Goal: Information Seeking & Learning: Learn about a topic

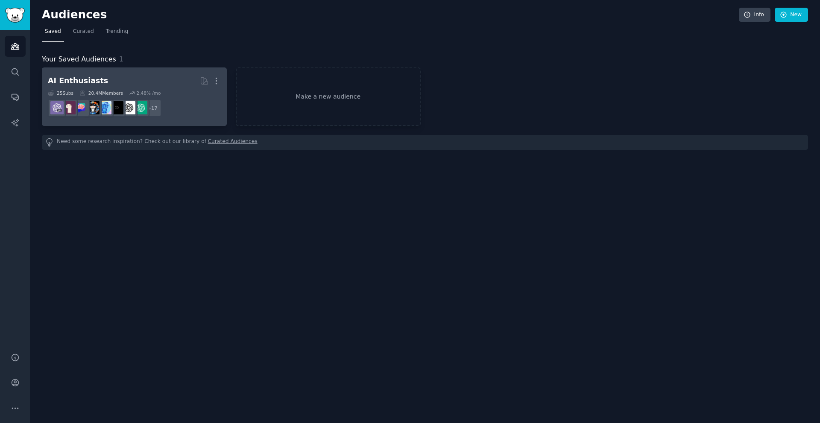
click at [97, 83] on h2 "AI Enthusiasts More" at bounding box center [134, 80] width 173 height 15
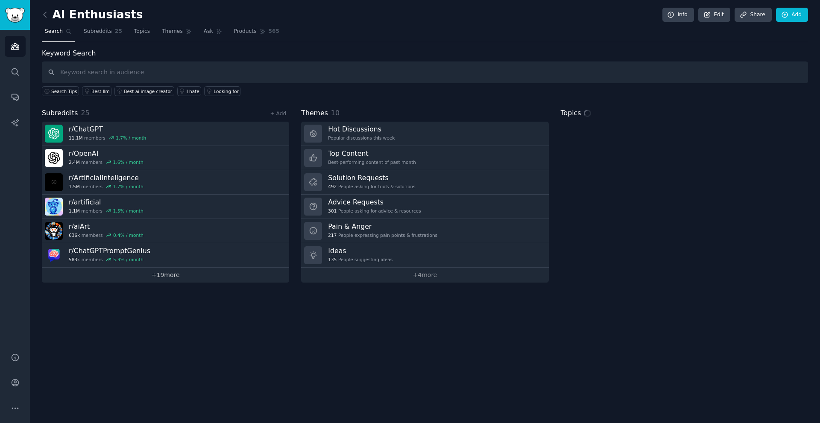
click at [186, 276] on link "+ 19 more" at bounding box center [165, 275] width 247 height 15
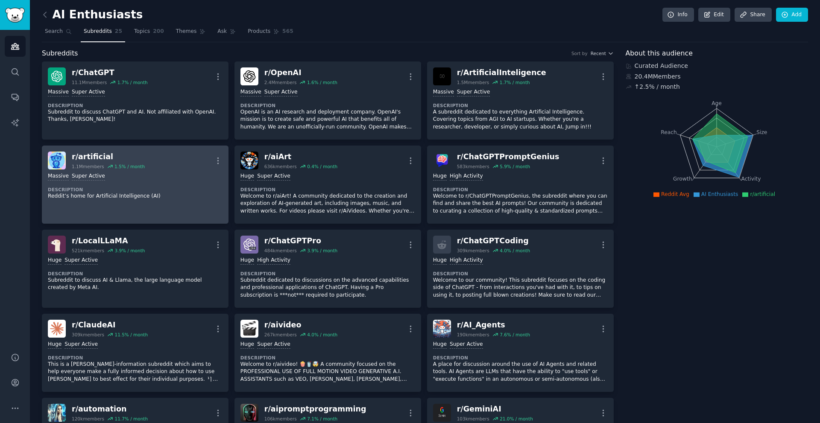
click at [98, 157] on div "r/ artificial" at bounding box center [108, 157] width 73 height 11
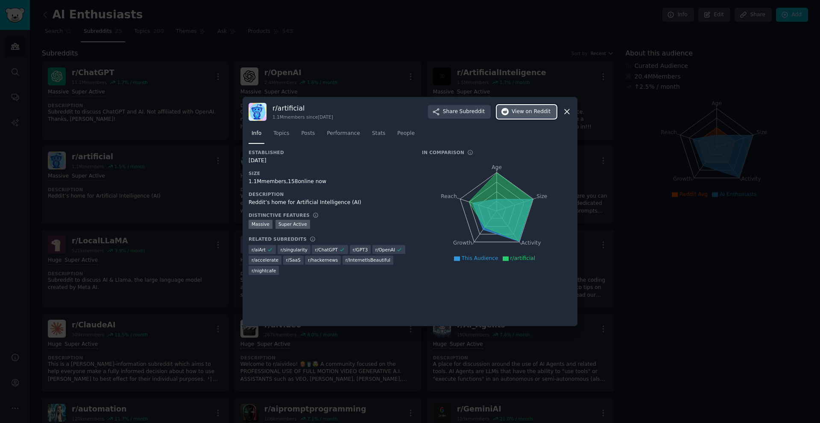
click at [517, 113] on span "View on Reddit" at bounding box center [531, 112] width 39 height 8
click at [316, 46] on div at bounding box center [410, 211] width 820 height 423
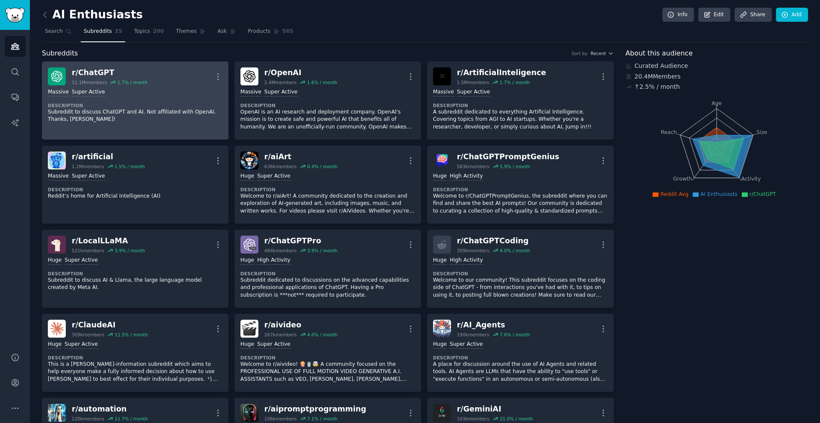
click at [103, 75] on div "r/ ChatGPT" at bounding box center [110, 73] width 76 height 11
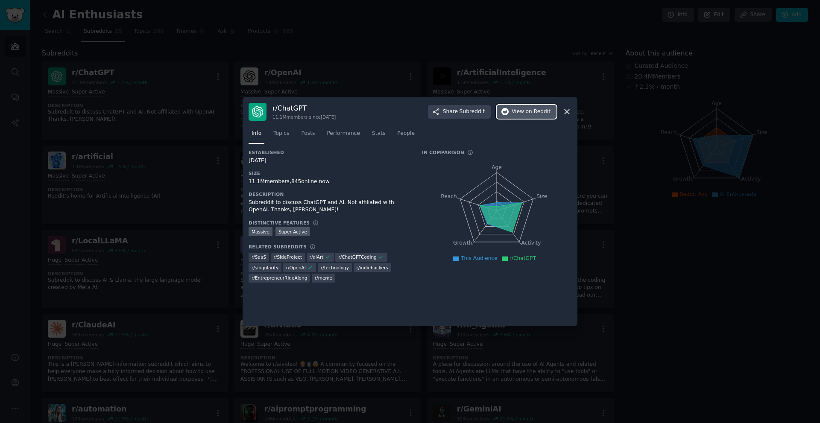
click at [519, 114] on span "View on Reddit" at bounding box center [531, 112] width 39 height 8
click at [192, 97] on div at bounding box center [410, 211] width 820 height 423
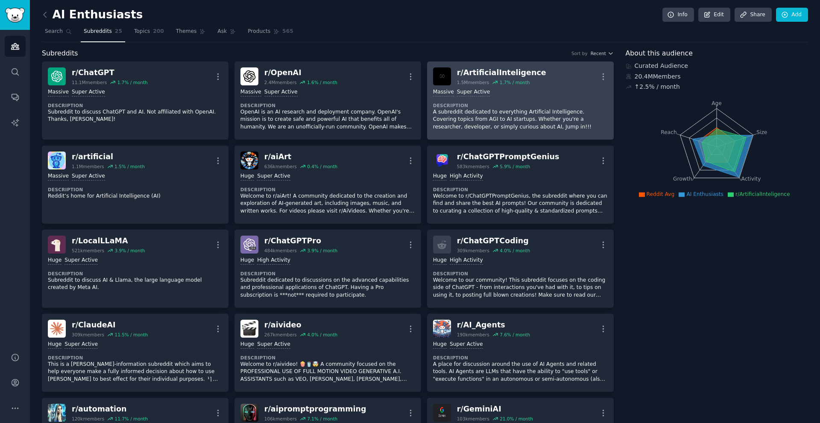
click at [502, 74] on div "r/ ArtificialInteligence" at bounding box center [501, 73] width 89 height 11
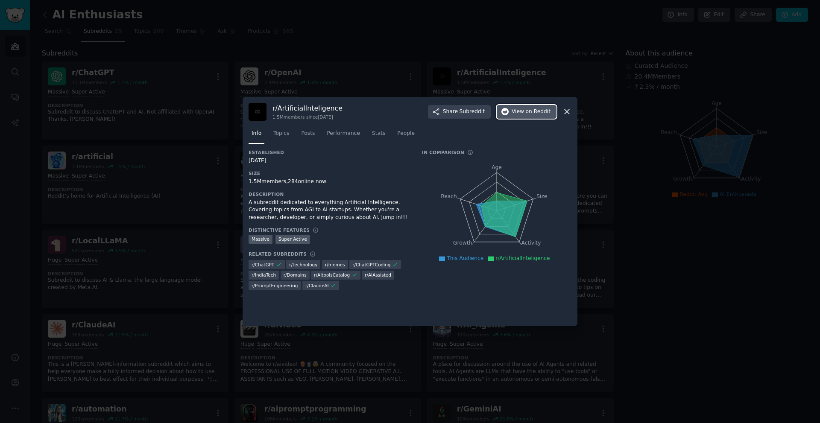
click at [521, 112] on span "View on Reddit" at bounding box center [531, 112] width 39 height 8
click at [710, 210] on div at bounding box center [410, 211] width 820 height 423
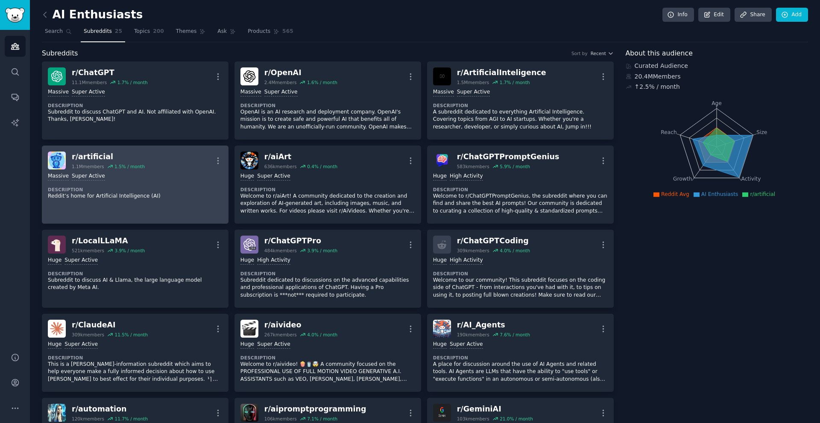
click at [99, 156] on div "r/ artificial" at bounding box center [108, 157] width 73 height 11
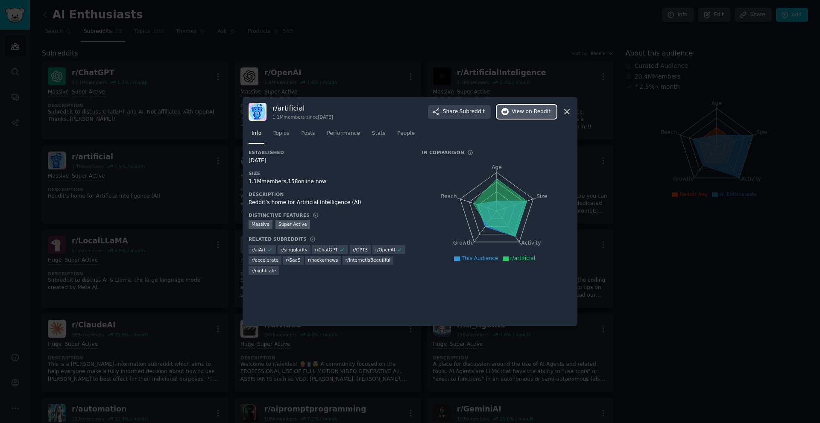
click at [514, 113] on span "View on Reddit" at bounding box center [531, 112] width 39 height 8
click at [7, 202] on div at bounding box center [410, 211] width 820 height 423
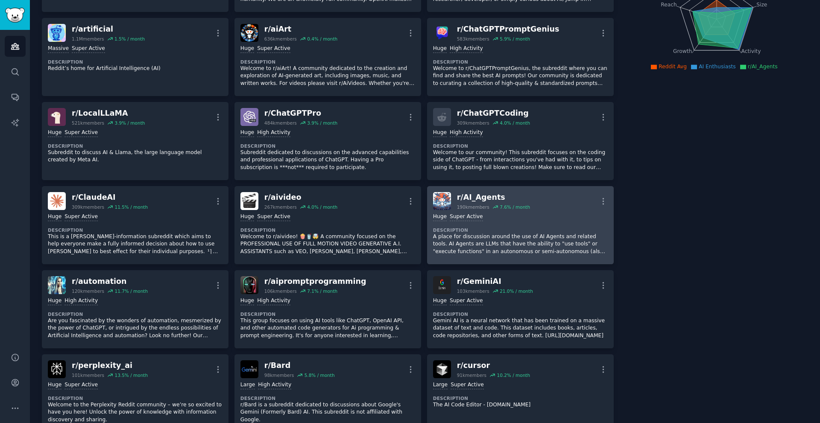
scroll to position [128, 0]
click at [481, 200] on div "r/ AI_Agents" at bounding box center [493, 197] width 73 height 11
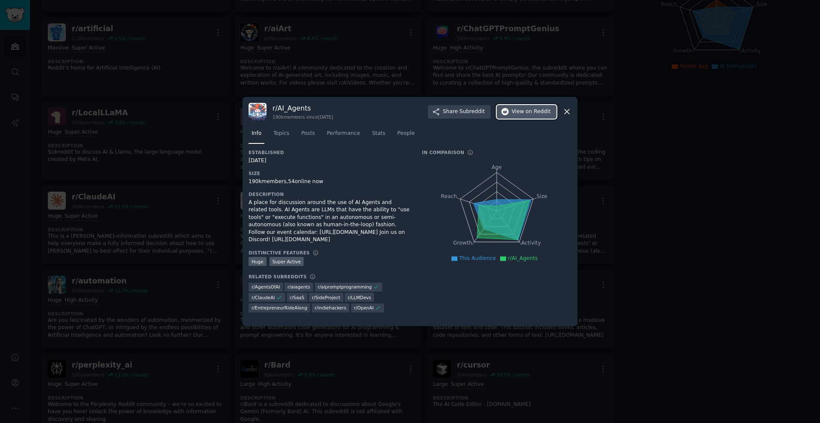
click at [523, 112] on span "View on Reddit" at bounding box center [531, 112] width 39 height 8
click at [705, 200] on div at bounding box center [410, 211] width 820 height 423
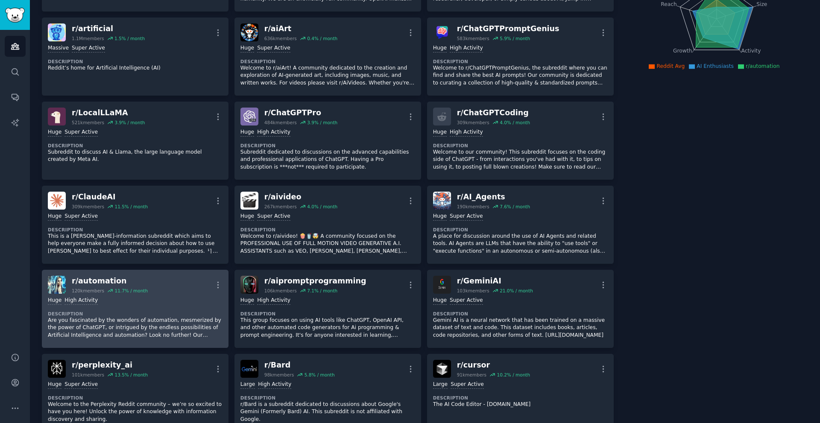
click at [100, 280] on div "r/ automation" at bounding box center [110, 281] width 76 height 11
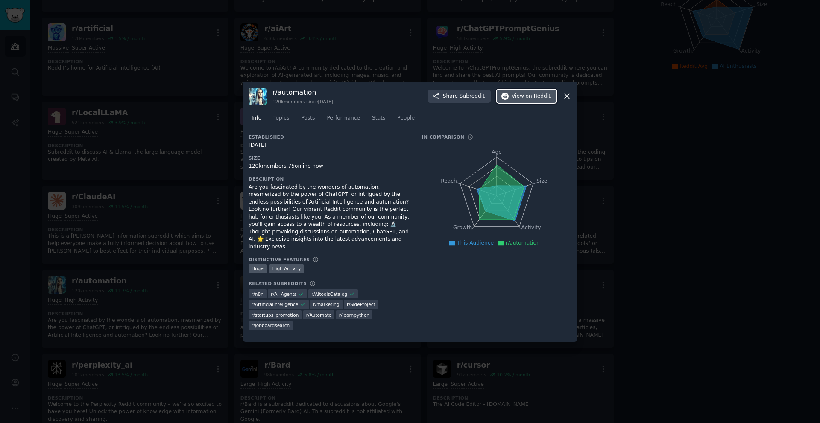
click at [523, 103] on button "View on Reddit" at bounding box center [527, 97] width 60 height 14
click at [599, 120] on div at bounding box center [410, 211] width 820 height 423
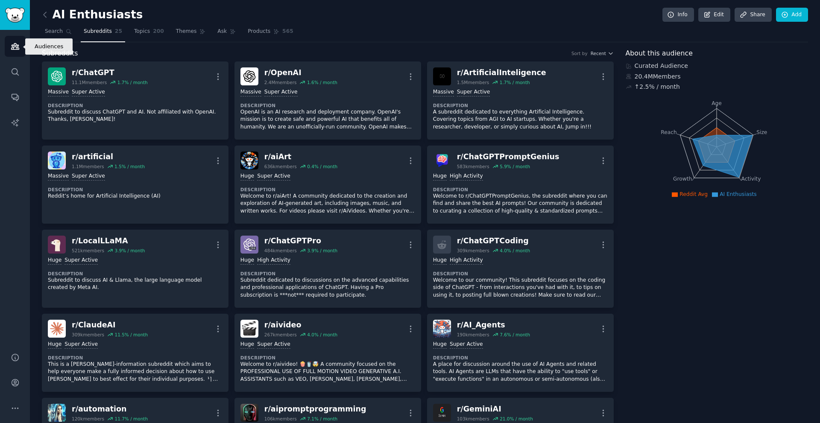
click at [14, 47] on icon "Sidebar" at bounding box center [15, 47] width 8 height 6
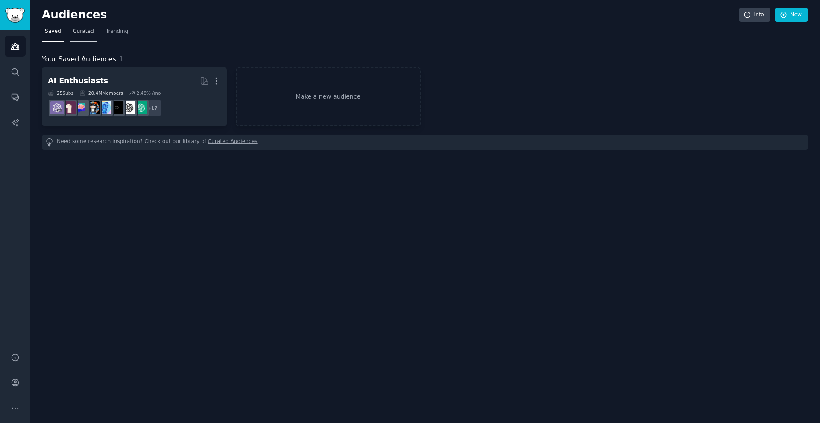
click at [91, 33] on link "Curated" at bounding box center [83, 34] width 27 height 18
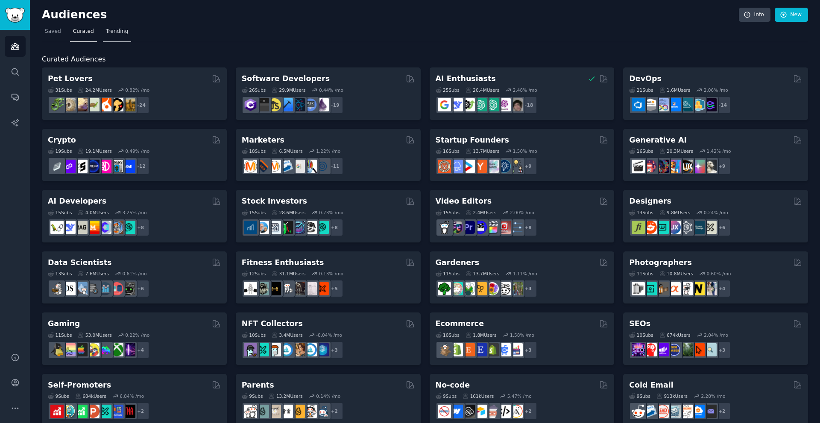
click at [112, 33] on span "Trending" at bounding box center [117, 32] width 22 height 8
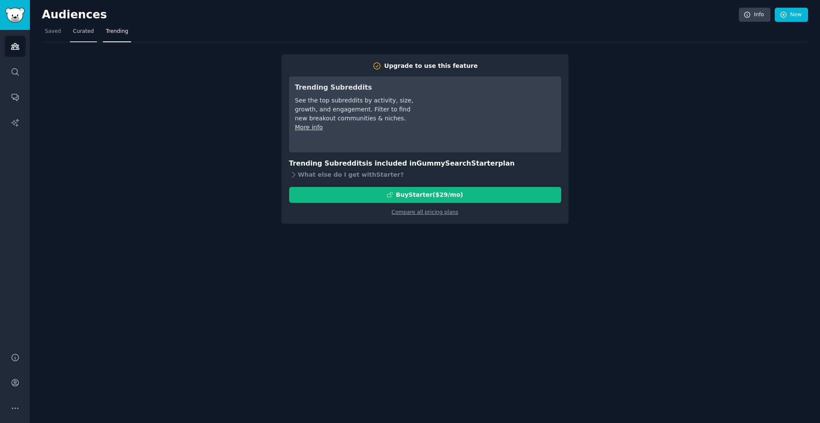
click at [84, 31] on span "Curated" at bounding box center [83, 32] width 21 height 8
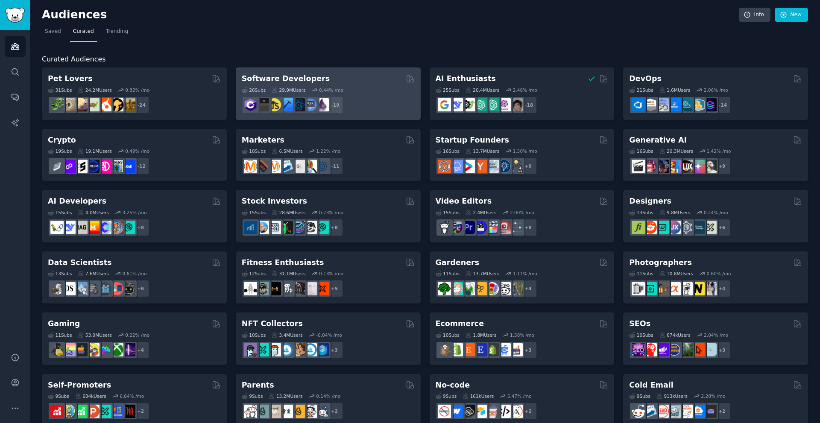
click at [327, 81] on div "Software Developers" at bounding box center [328, 78] width 173 height 11
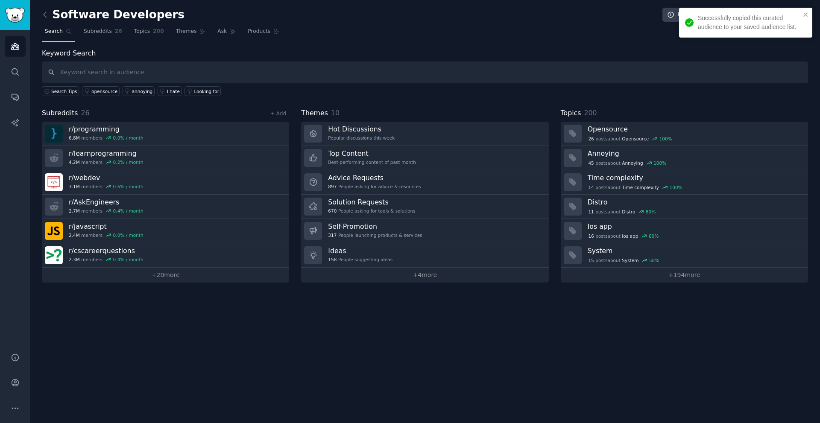
click at [803, 15] on div "Successfully copied this curated audience to your saved audience list." at bounding box center [743, 22] width 120 height 23
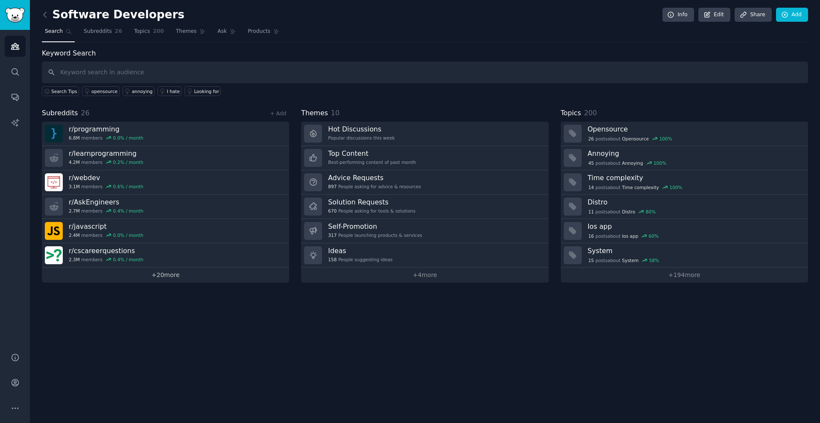
click at [172, 282] on link "+ 20 more" at bounding box center [165, 275] width 247 height 15
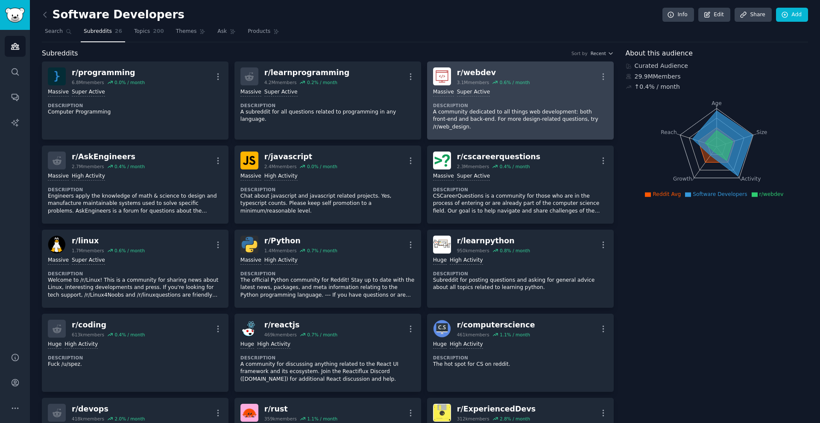
click at [473, 73] on div "r/ webdev" at bounding box center [493, 73] width 73 height 11
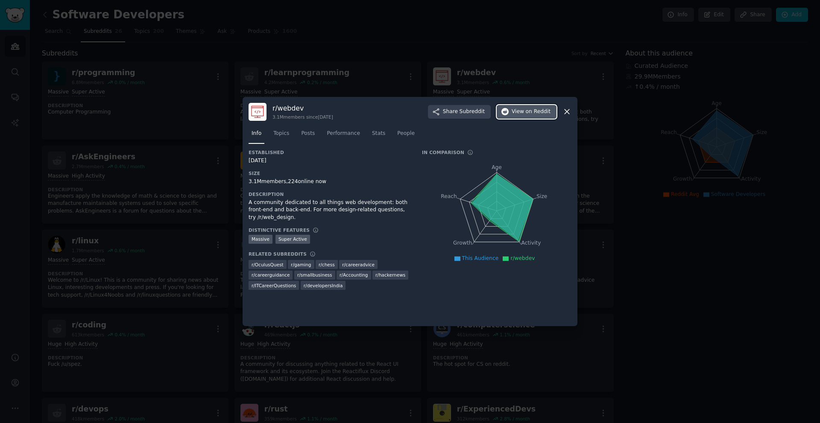
click at [518, 110] on span "View on Reddit" at bounding box center [531, 112] width 39 height 8
click at [731, 314] on div at bounding box center [410, 211] width 820 height 423
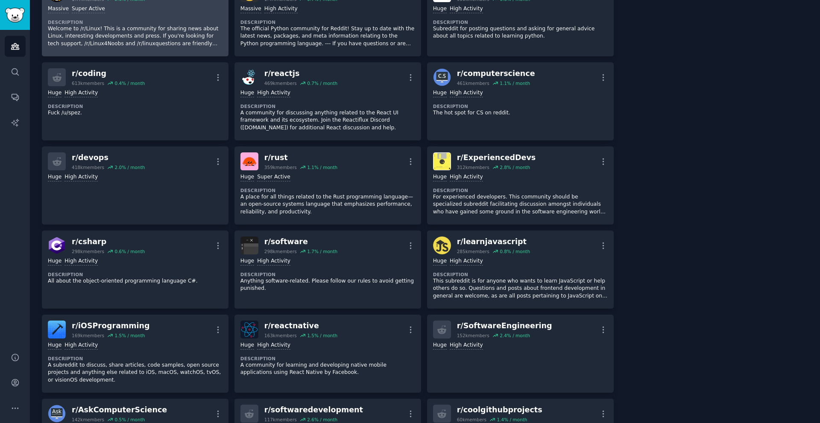
scroll to position [256, 0]
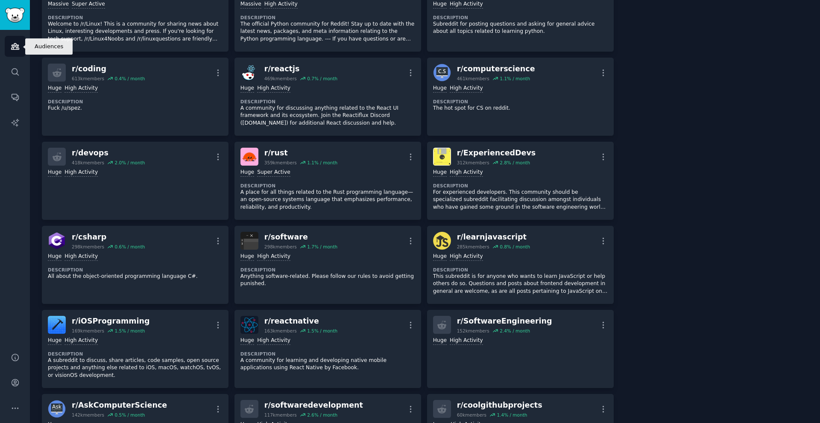
click at [23, 48] on link "Audiences" at bounding box center [15, 46] width 21 height 21
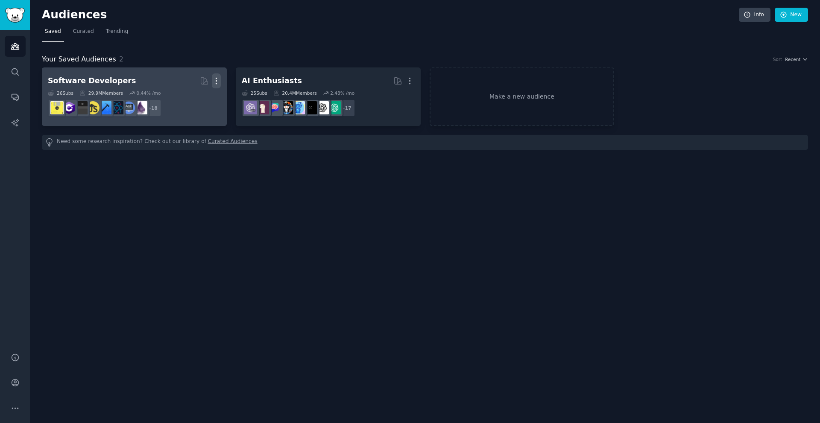
click at [216, 81] on icon "button" at bounding box center [216, 81] width 1 height 6
click at [192, 100] on p "Delete" at bounding box center [193, 98] width 20 height 9
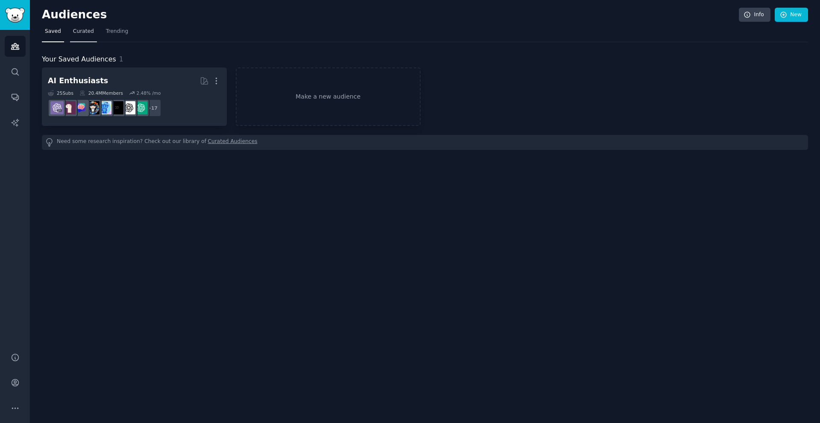
click at [88, 38] on link "Curated" at bounding box center [83, 34] width 27 height 18
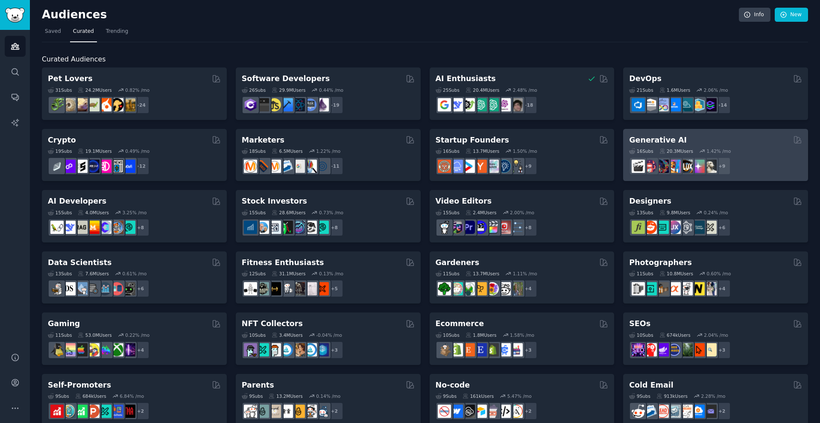
click at [698, 147] on div "16 Sub s 20.3M Users 1.42 % /mo + 9" at bounding box center [715, 160] width 173 height 30
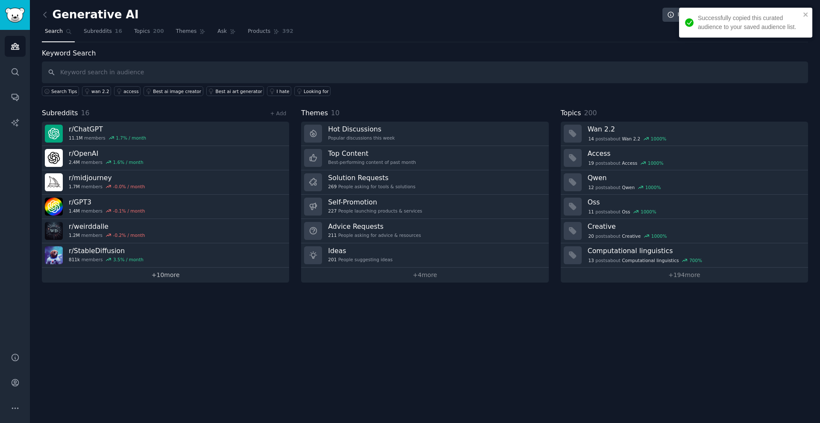
click at [162, 279] on link "+ 10 more" at bounding box center [165, 275] width 247 height 15
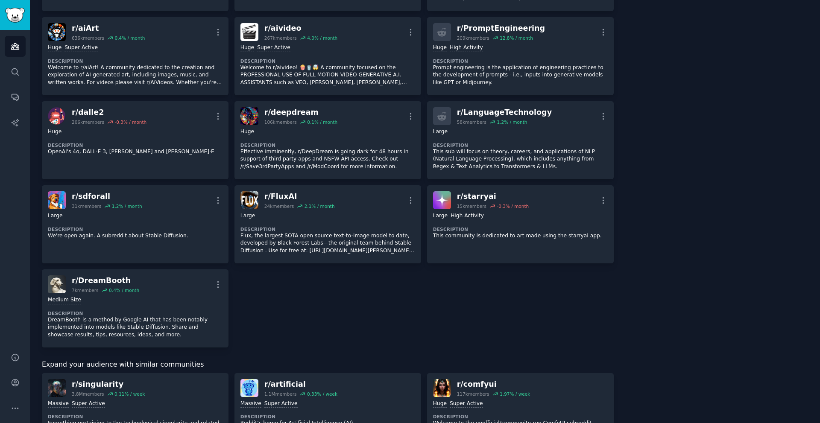
scroll to position [214, 0]
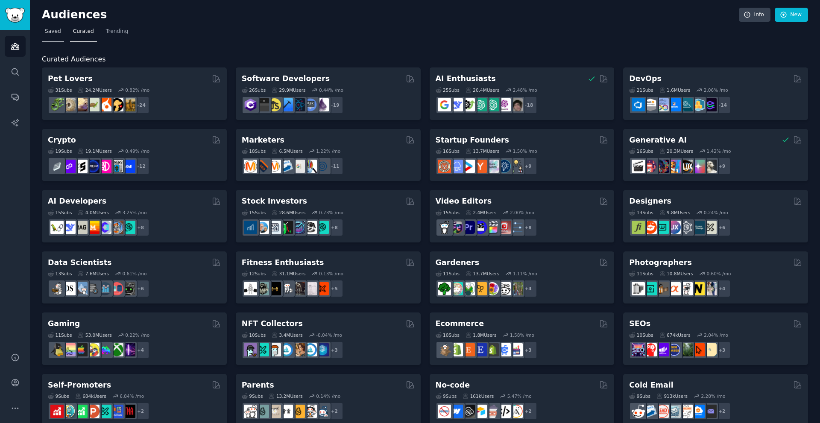
click at [61, 33] on link "Saved" at bounding box center [53, 34] width 22 height 18
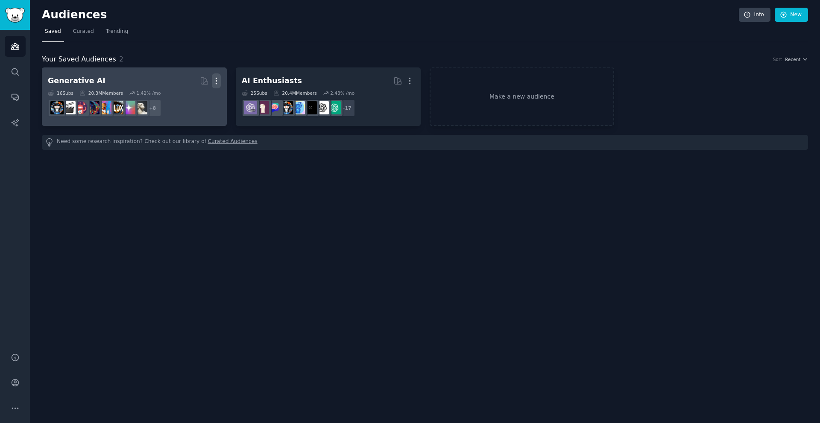
click at [219, 83] on icon "button" at bounding box center [216, 80] width 9 height 9
click at [194, 104] on div "Delete" at bounding box center [187, 99] width 41 height 18
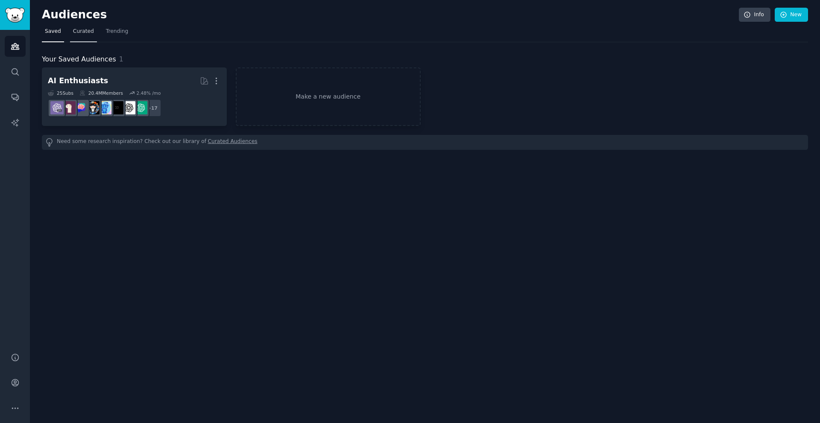
click at [88, 29] on span "Curated" at bounding box center [83, 32] width 21 height 8
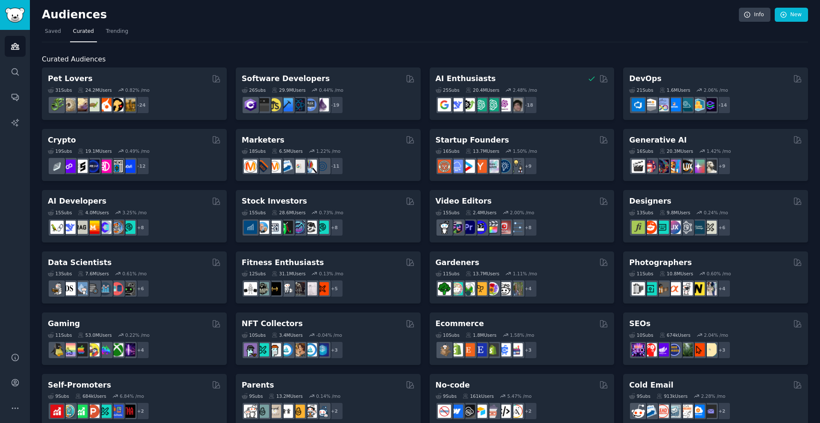
click at [80, 205] on h2 "AI Developers" at bounding box center [77, 201] width 59 height 11
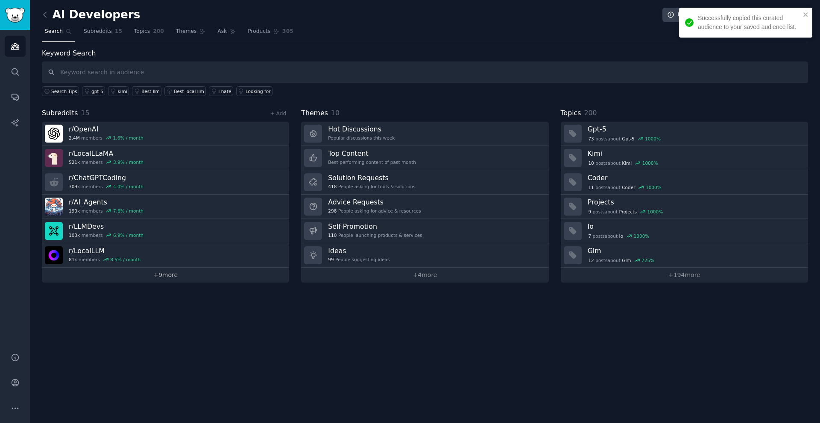
click at [188, 273] on link "+ 9 more" at bounding box center [165, 275] width 247 height 15
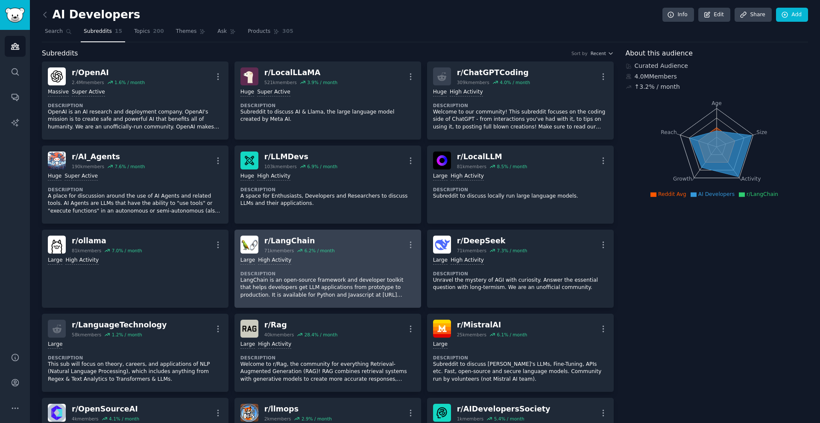
scroll to position [43, 0]
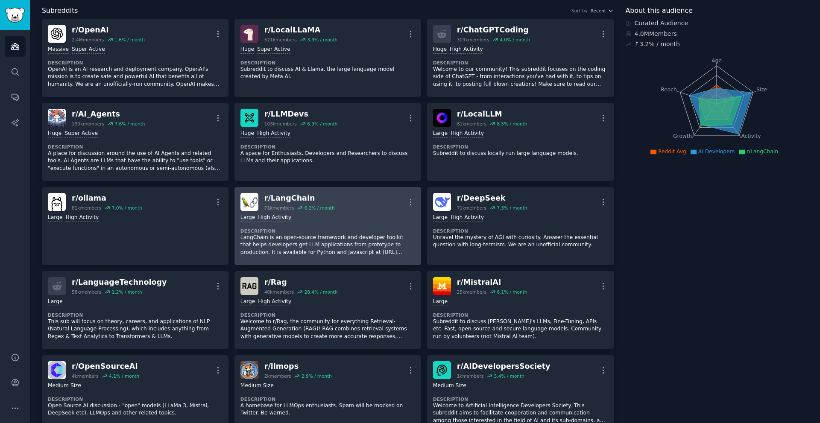
click at [292, 197] on div "r/ LangChain" at bounding box center [299, 198] width 70 height 11
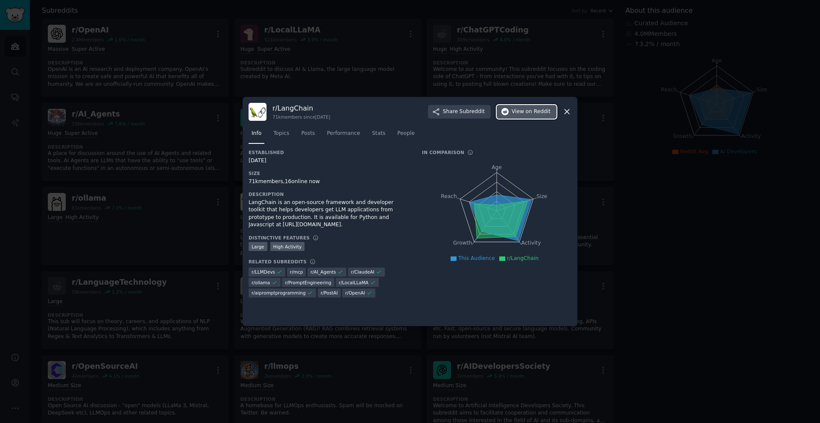
click at [535, 112] on span "on Reddit" at bounding box center [538, 112] width 25 height 8
click at [738, 243] on div at bounding box center [410, 211] width 820 height 423
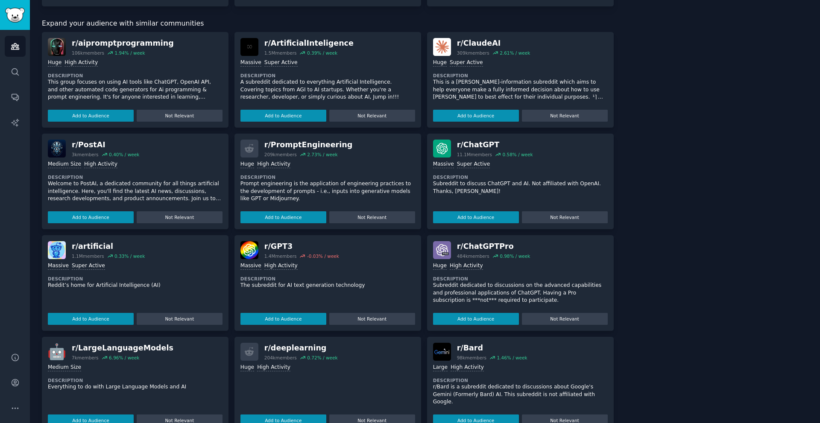
scroll to position [491, 0]
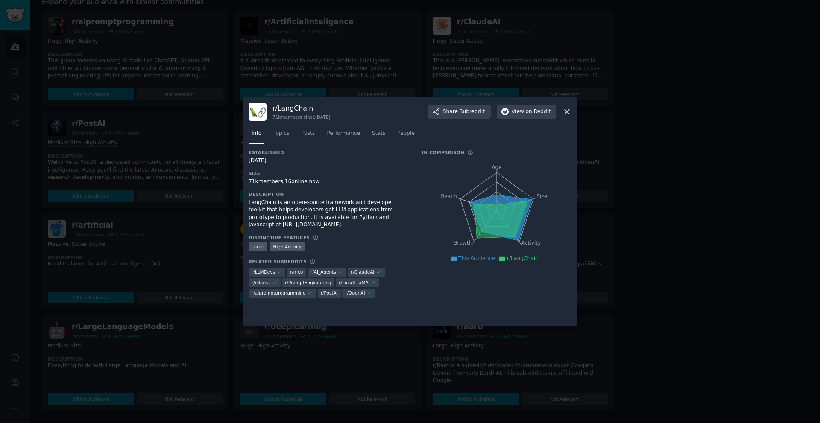
click at [13, 14] on div at bounding box center [410, 211] width 820 height 423
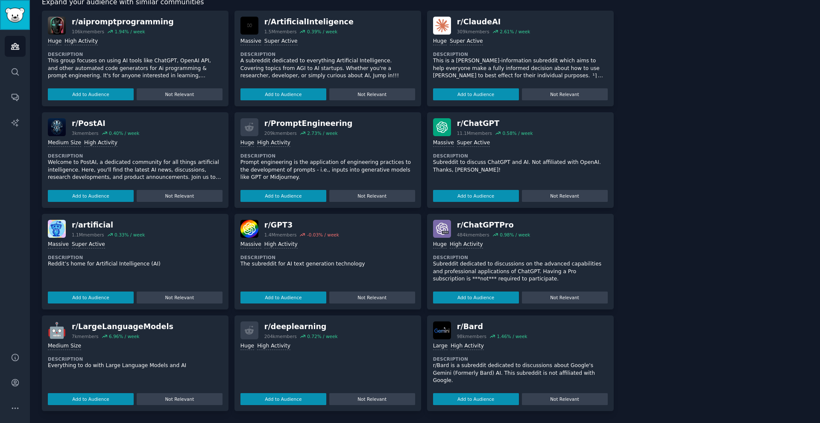
click at [13, 14] on img "Sidebar" at bounding box center [15, 15] width 20 height 15
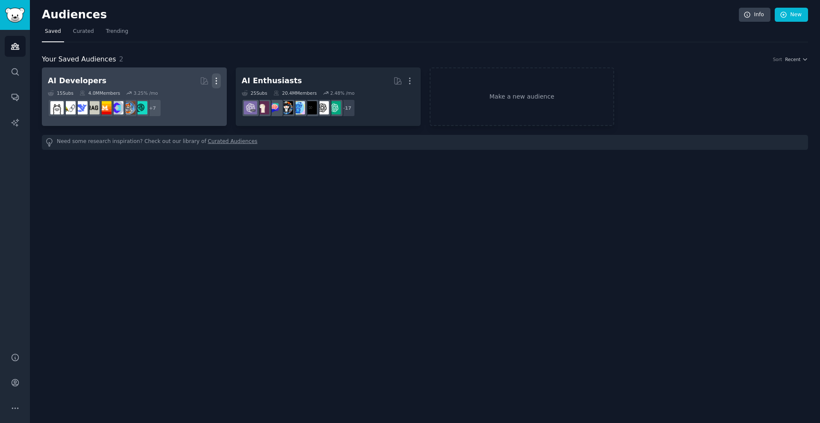
click at [216, 79] on icon "button" at bounding box center [216, 81] width 1 height 6
click at [195, 97] on p "Delete" at bounding box center [193, 98] width 20 height 9
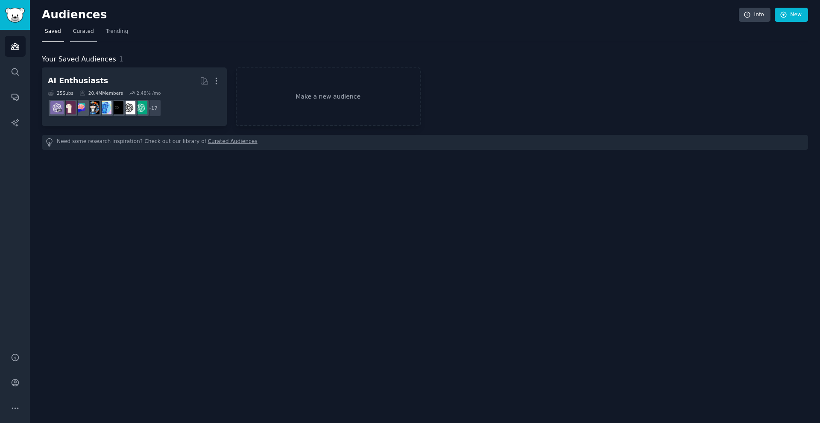
click at [85, 35] on link "Curated" at bounding box center [83, 34] width 27 height 18
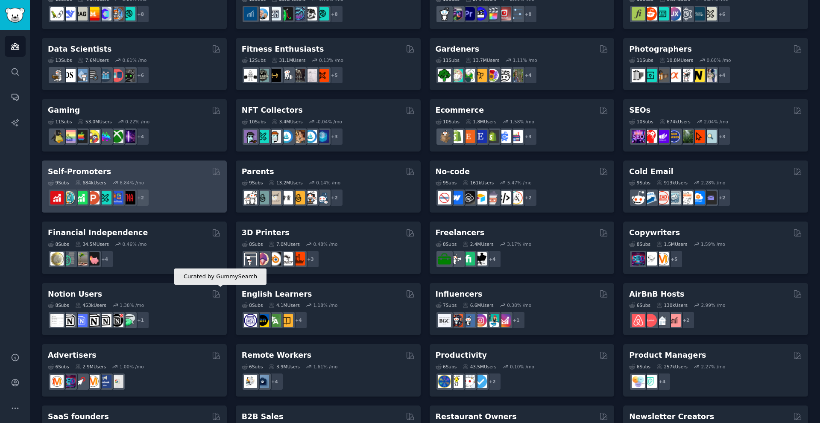
scroll to position [256, 0]
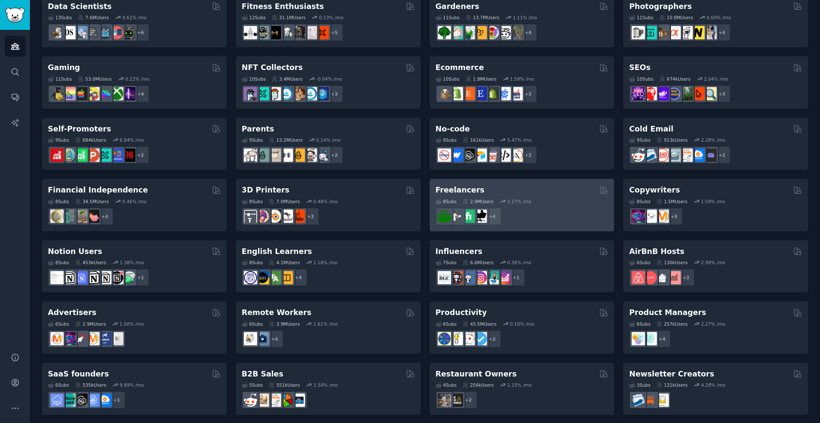
click at [461, 193] on h2 "Freelancers" at bounding box center [460, 190] width 49 height 11
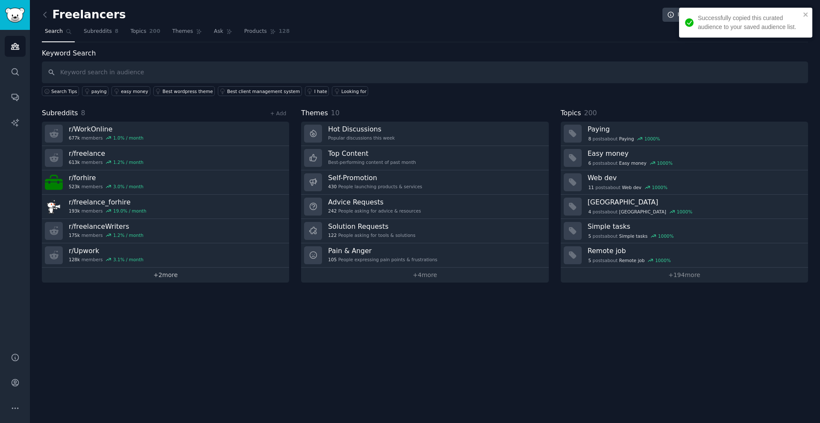
click at [160, 276] on link "+ 2 more" at bounding box center [165, 275] width 247 height 15
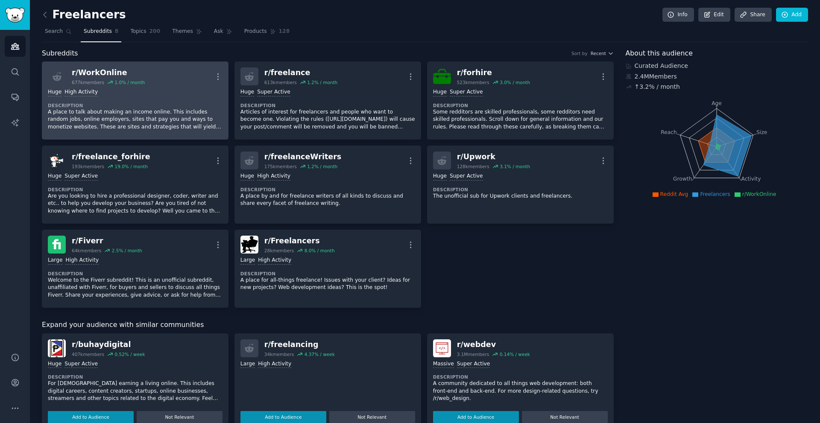
click at [105, 76] on div "r/ WorkOnline" at bounding box center [108, 73] width 73 height 11
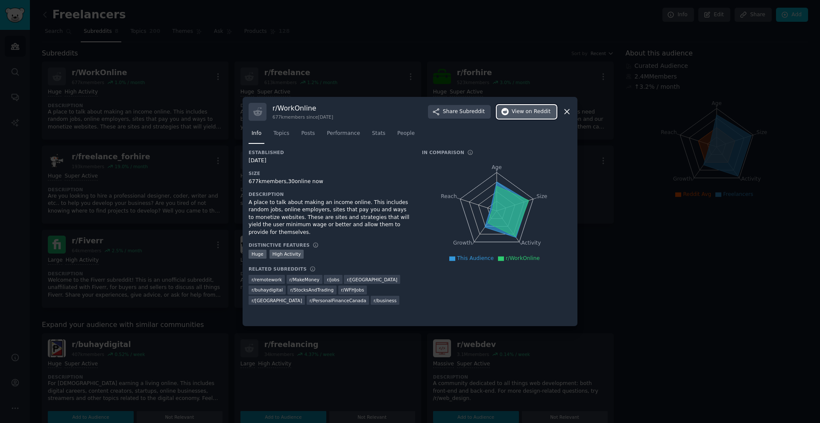
click at [535, 115] on span "on Reddit" at bounding box center [538, 112] width 25 height 8
click at [194, 113] on div at bounding box center [410, 211] width 820 height 423
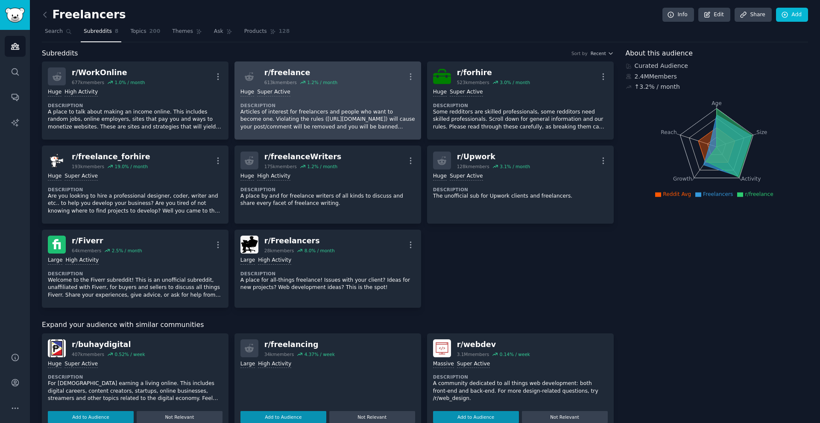
click at [278, 73] on div "r/ freelance" at bounding box center [300, 73] width 73 height 11
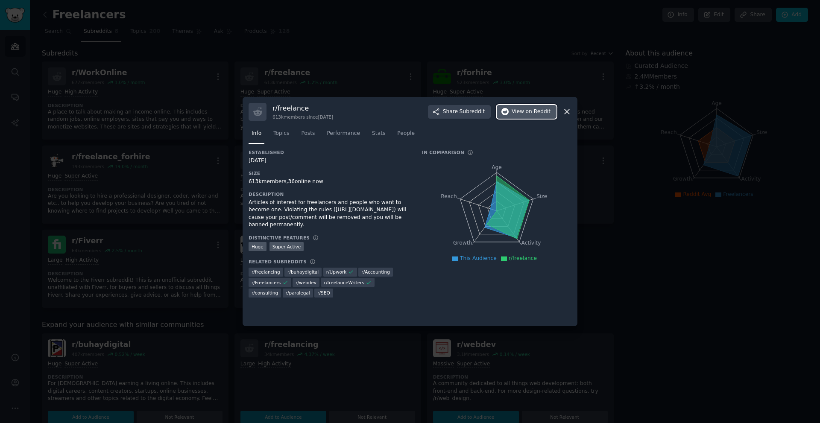
click at [530, 118] on button "View on Reddit" at bounding box center [527, 112] width 60 height 14
click at [708, 302] on div at bounding box center [410, 211] width 820 height 423
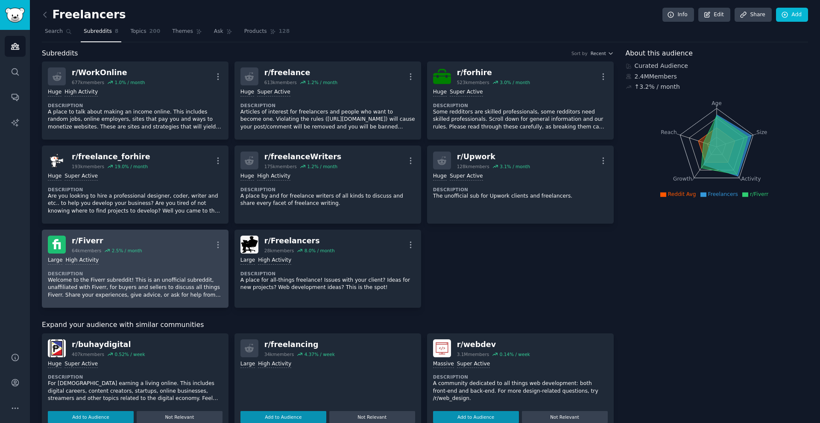
click at [88, 239] on div "r/ Fiverr" at bounding box center [107, 241] width 70 height 11
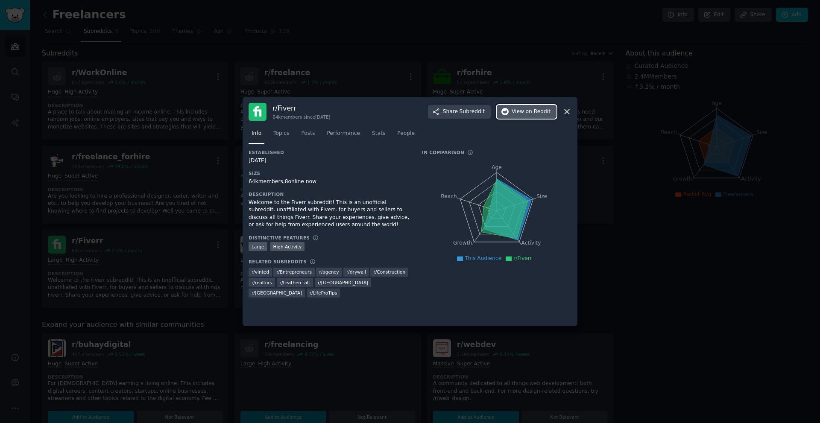
click at [524, 113] on span "View on Reddit" at bounding box center [531, 112] width 39 height 8
